Goal: Transaction & Acquisition: Purchase product/service

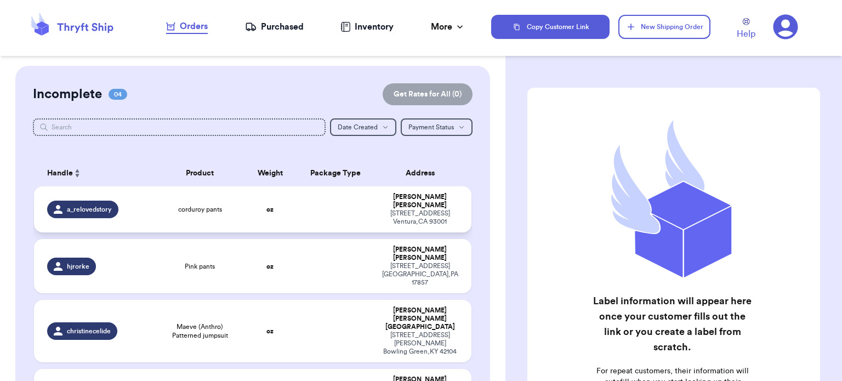
click at [229, 205] on div "corduroy pants" at bounding box center [200, 209] width 75 height 9
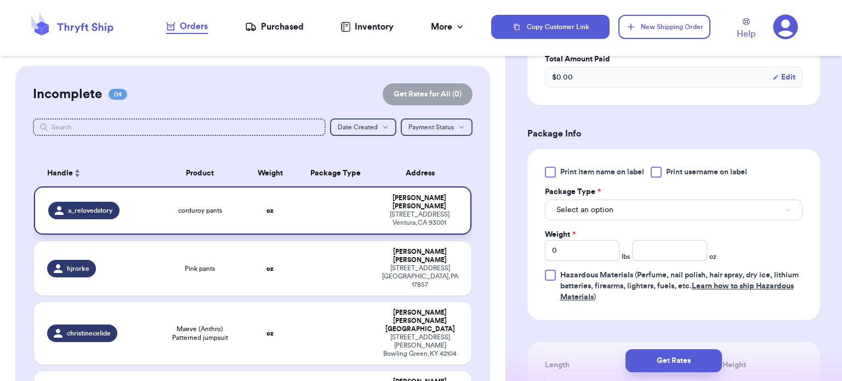
scroll to position [364, 0]
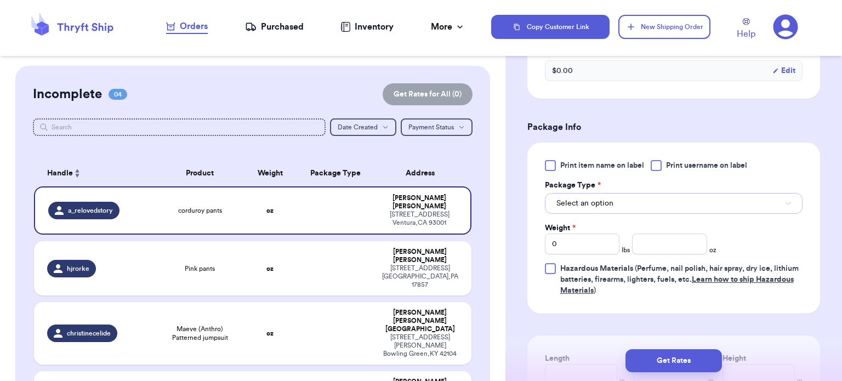
click at [660, 206] on button "Select an option" at bounding box center [674, 203] width 258 height 21
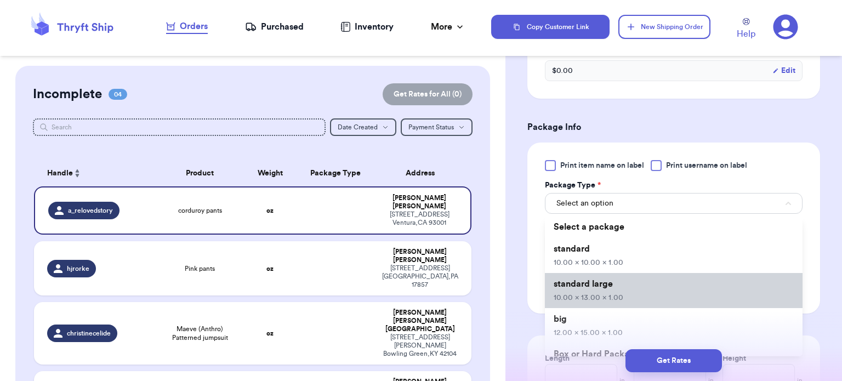
click at [626, 285] on li "standard large 10.00 x 13.00 x 1.00" at bounding box center [674, 290] width 258 height 35
type input "10"
type input "13"
type input "1"
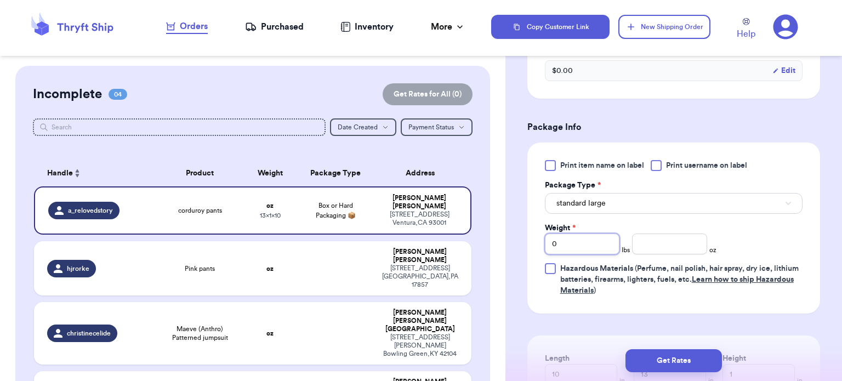
type input "1"
type input "5"
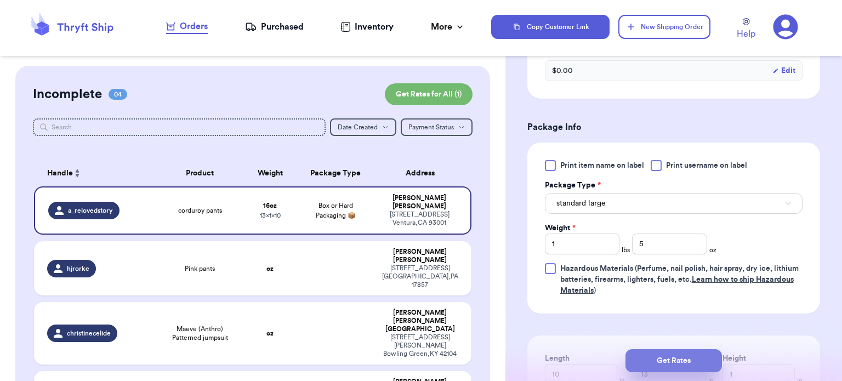
click at [664, 359] on button "Get Rates" at bounding box center [673, 360] width 96 height 23
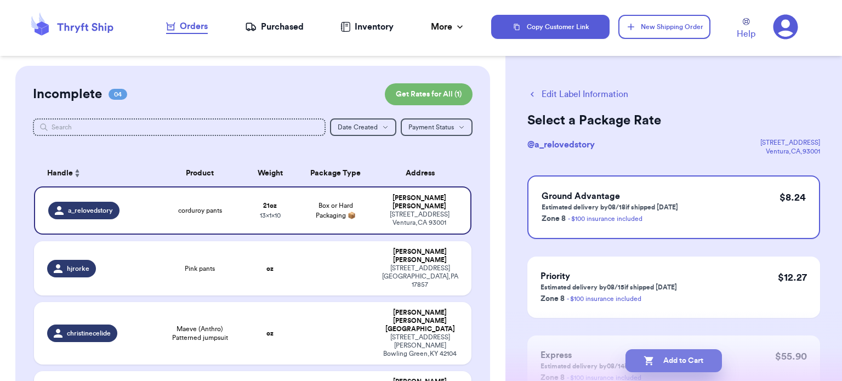
click at [672, 366] on button "Add to Cart" at bounding box center [673, 360] width 96 height 23
checkbox input "true"
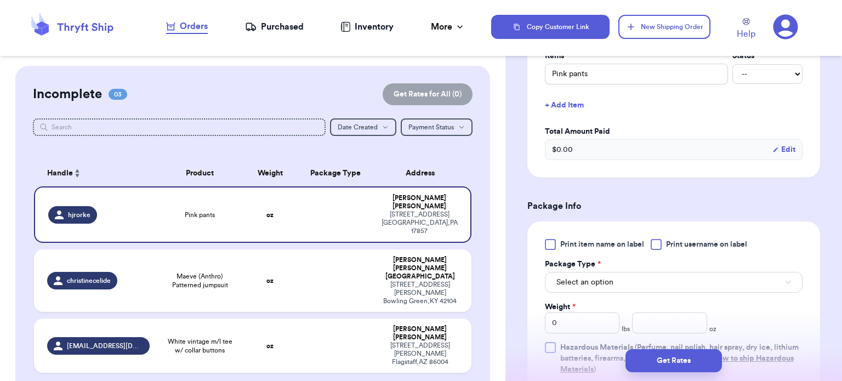
scroll to position [364, 0]
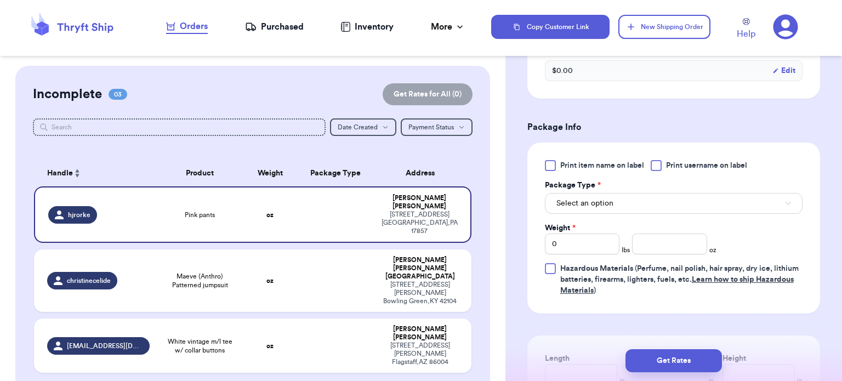
click at [649, 201] on button "Select an option" at bounding box center [674, 203] width 258 height 21
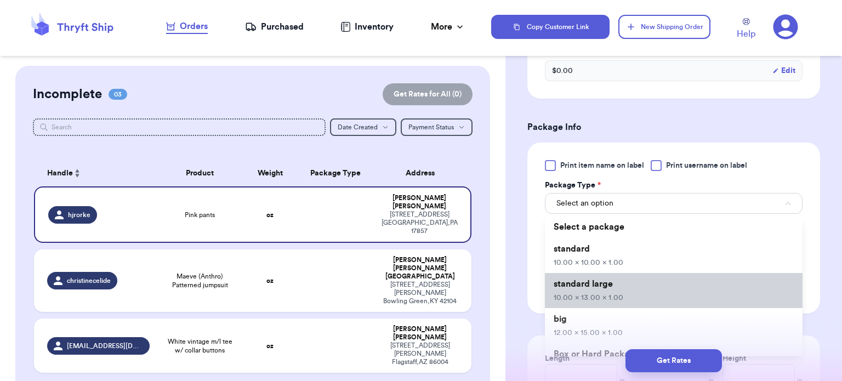
click at [642, 298] on li "standard large 10.00 x 13.00 x 1.00" at bounding box center [674, 290] width 258 height 35
type input "10"
type input "13"
type input "1"
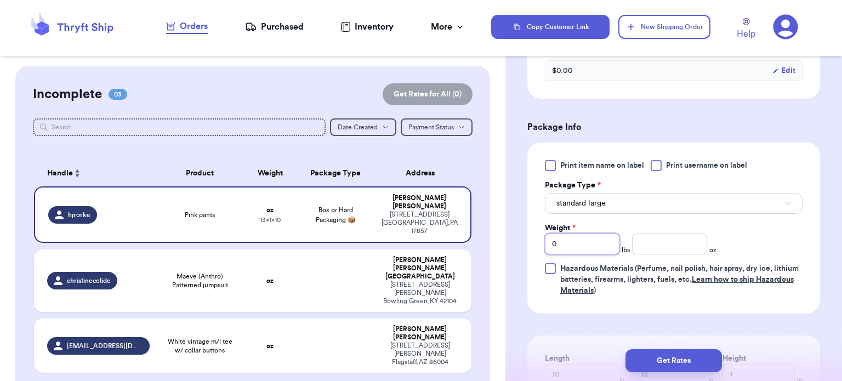
type input "1"
type input "6"
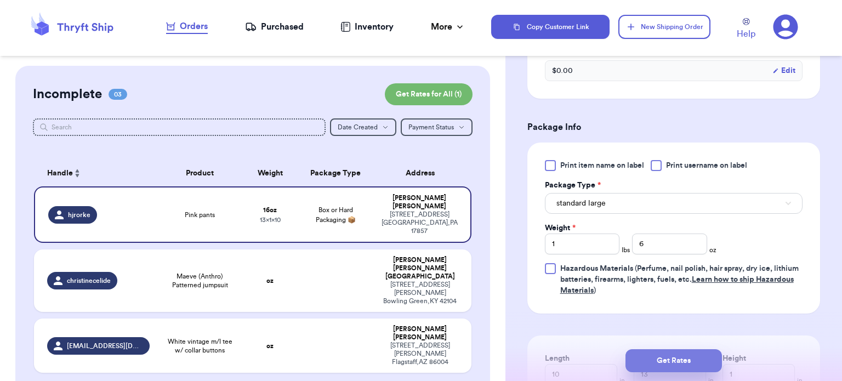
click at [673, 350] on button "Get Rates" at bounding box center [673, 360] width 96 height 23
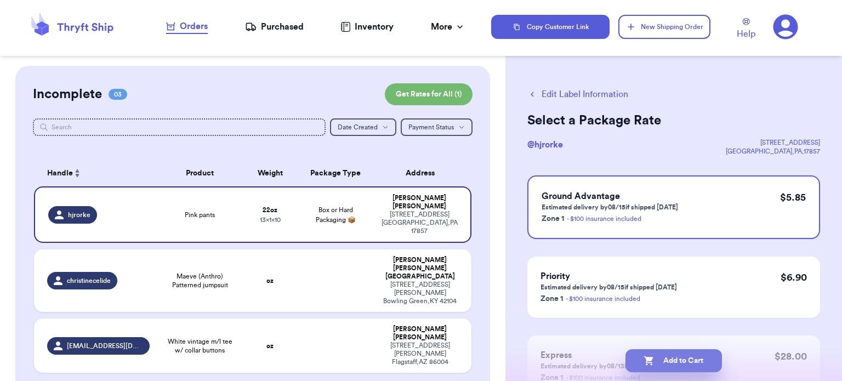
click at [679, 359] on button "Add to Cart" at bounding box center [673, 360] width 96 height 23
checkbox input "true"
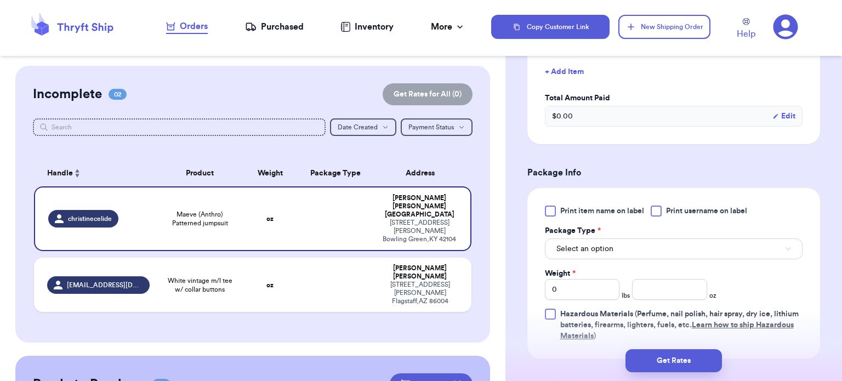
scroll to position [353, 0]
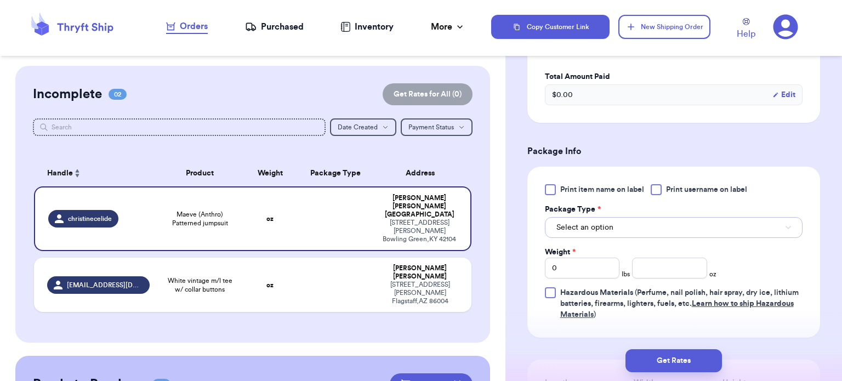
click at [669, 217] on button "Select an option" at bounding box center [674, 227] width 258 height 21
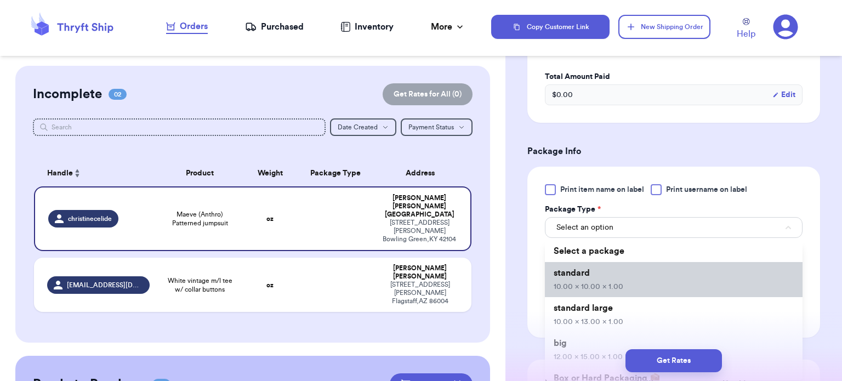
click at [627, 270] on li "standard 10.00 x 10.00 x 1.00" at bounding box center [674, 279] width 258 height 35
type input "10"
type input "1"
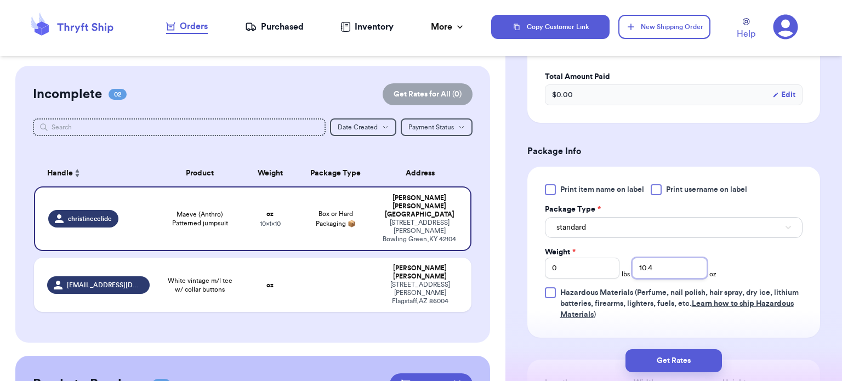
type input "10.4"
click at [674, 357] on button "Get Rates" at bounding box center [673, 360] width 96 height 23
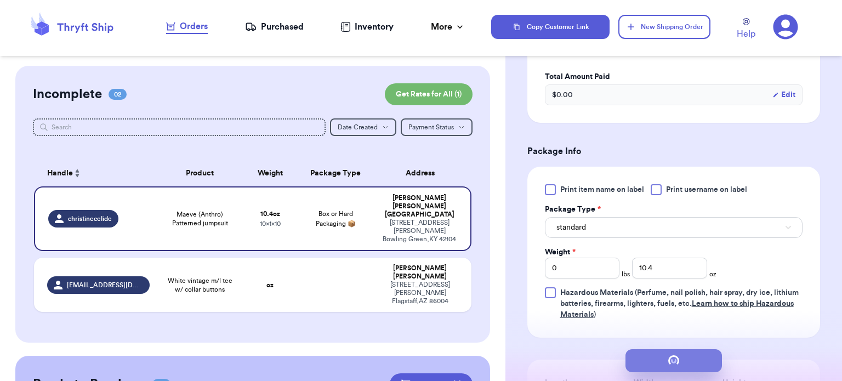
scroll to position [0, 0]
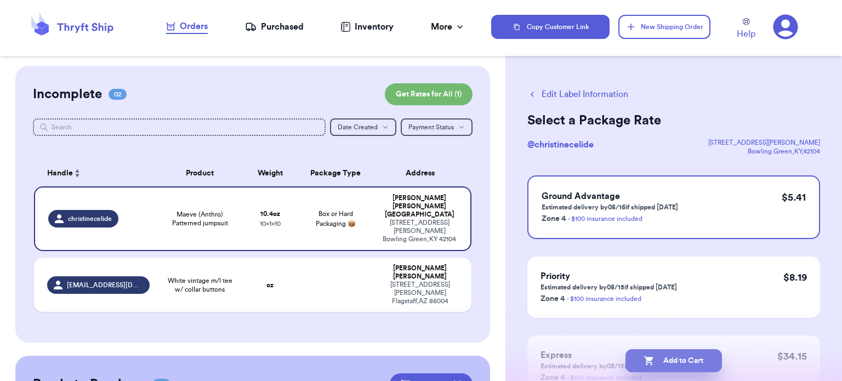
click at [684, 367] on button "Add to Cart" at bounding box center [673, 360] width 96 height 23
checkbox input "true"
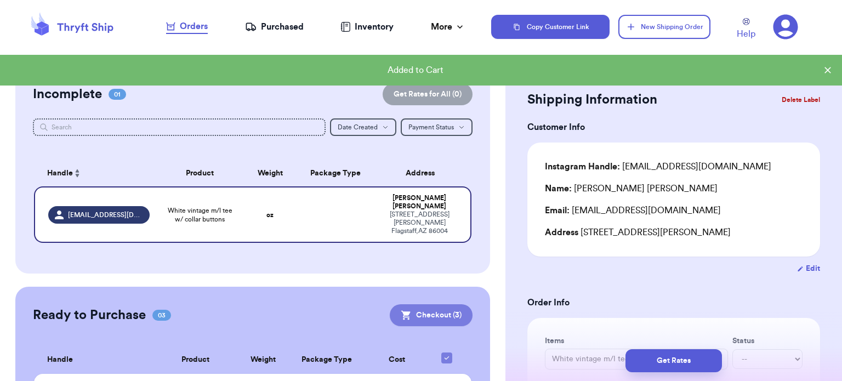
click at [412, 304] on button "Checkout ( 3 )" at bounding box center [431, 315] width 83 height 22
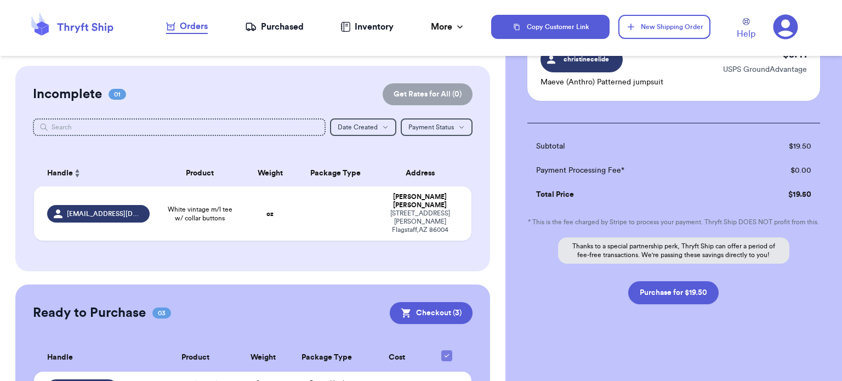
scroll to position [265, 0]
click at [655, 295] on button "Purchase for $19.50" at bounding box center [673, 292] width 90 height 23
checkbox input "false"
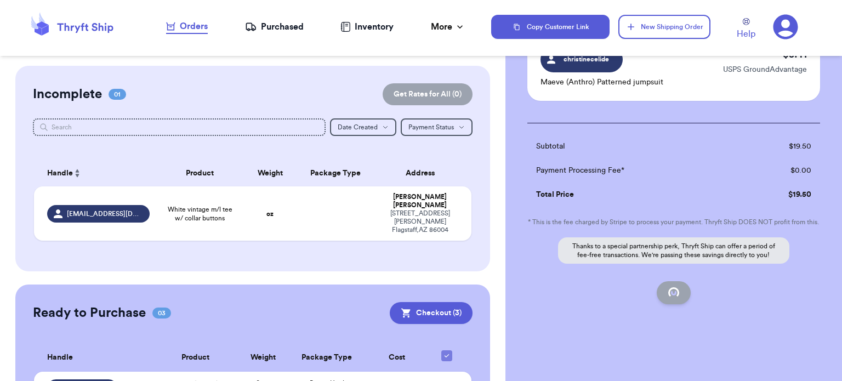
checkbox input "false"
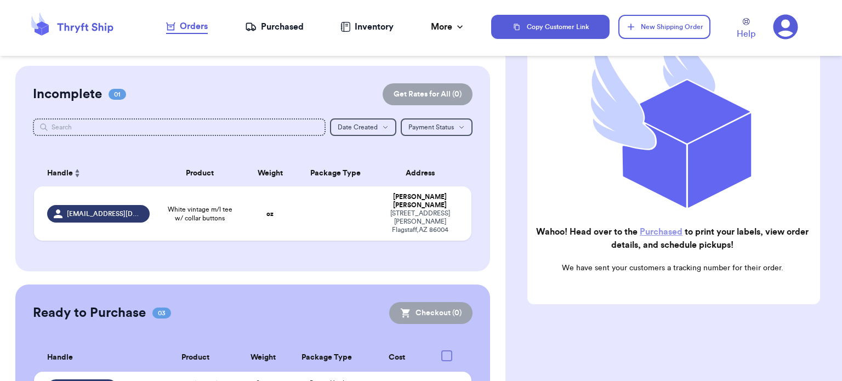
checkbox input "true"
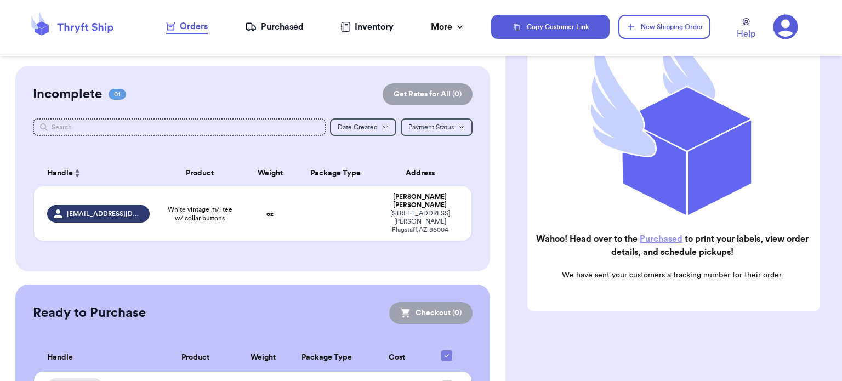
click at [666, 235] on link "Purchased" at bounding box center [660, 239] width 43 height 9
